Goal: Task Accomplishment & Management: Manage account settings

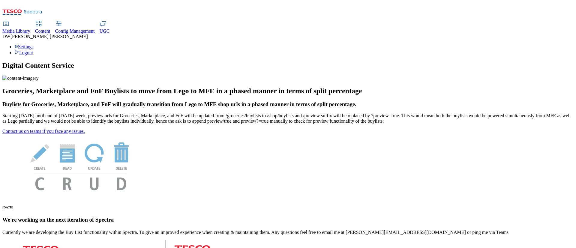
click at [563, 44] on div "Settings Logout" at bounding box center [287, 49] width 571 height 11
click at [34, 44] on link "Settings" at bounding box center [23, 46] width 19 height 5
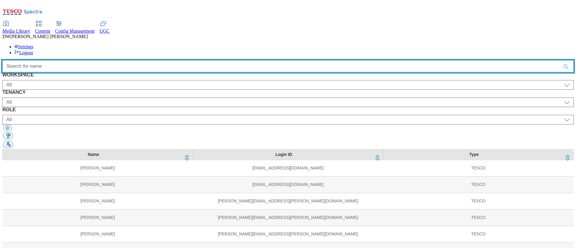
click at [264, 60] on input "Accessible label text" at bounding box center [287, 66] width 571 height 12
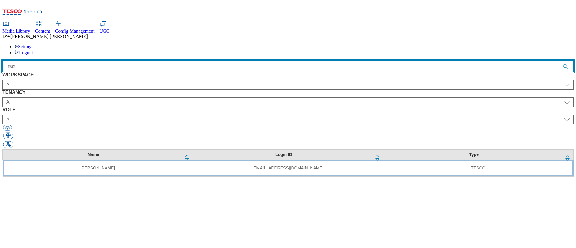
type input "max"
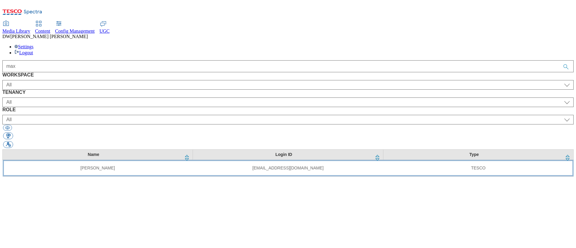
click at [95, 160] on td "Max Blackbourne" at bounding box center [98, 168] width 190 height 16
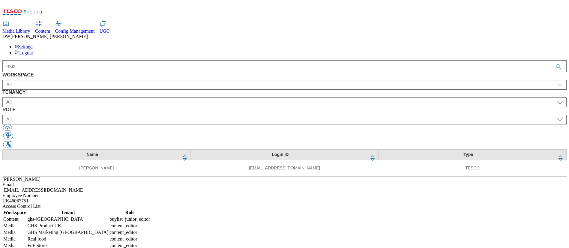
select select "Content"
select select "ghs-uk"
select select "buylist_junior_editor"
select select "Media"
select select "flare-ghs"
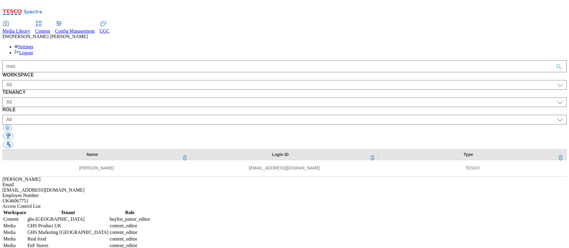
select select "content_editor"
select select "Media"
select select "flare-ghs-mktg"
select select "content_editor"
select select "Media"
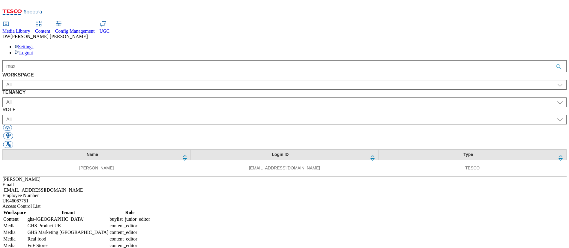
select select "real-food"
select select "content_editor"
select select "Media"
select select "flare-fnf-stores"
select select "content_editor"
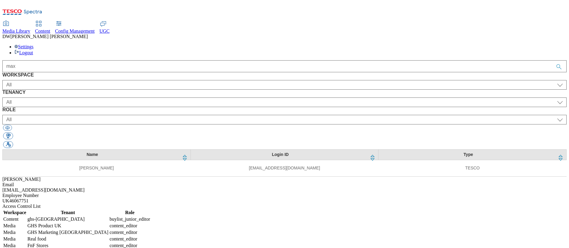
select select "Media"
select select "flare-homepage"
select select "content_editor"
select select "Media"
select select "flare-clubcard-mktg"
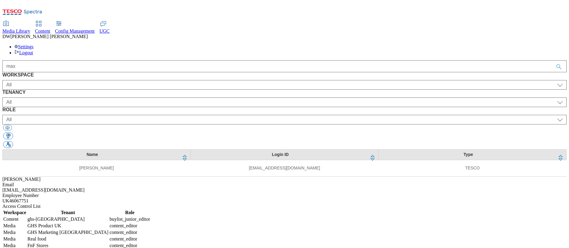
select select "content_editor"
select select "Media"
select select "flare-ghs-roi"
select select "content_editor"
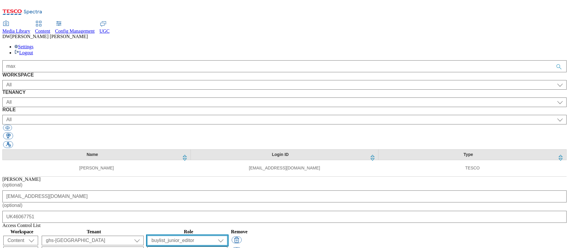
click at [227, 236] on select "content_designer content_editor content_read developer guest media_admin modera…" at bounding box center [187, 241] width 80 height 10
select select "buylist_senior_editor"
click at [227, 236] on select "content_designer content_editor content_read developer guest media_admin modera…" at bounding box center [187, 241] width 80 height 10
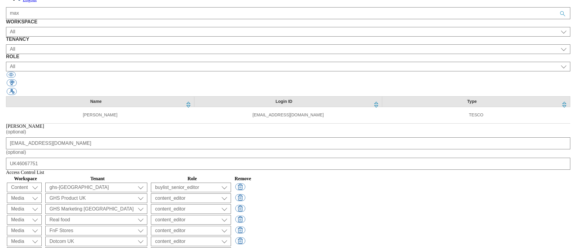
scroll to position [0, 0]
